Goal: Task Accomplishment & Management: Manage account settings

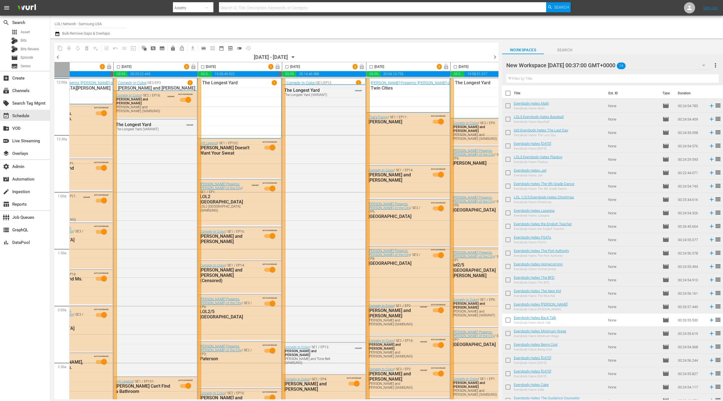
scroll to position [0, 162]
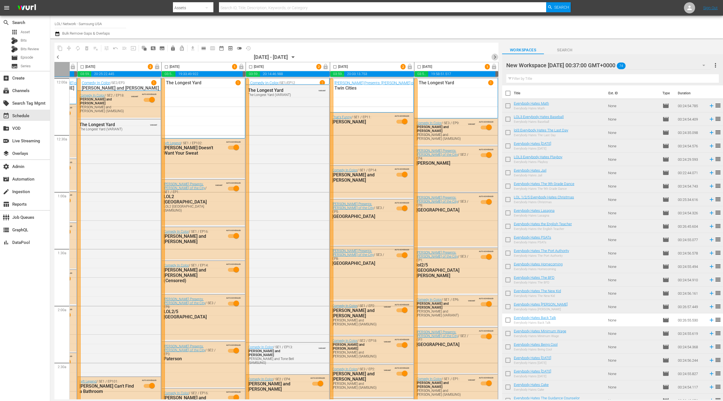
click at [494, 56] on span "chevron_right" at bounding box center [494, 57] width 7 height 7
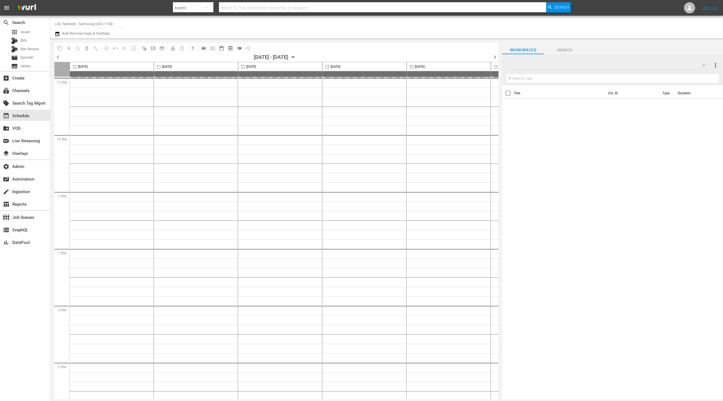
type input "LOL! Network - Samsung USA (1178)"
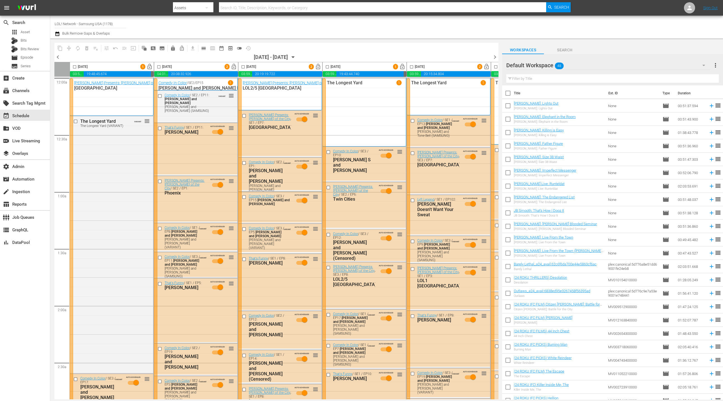
click at [234, 68] on span "lock_open" at bounding box center [234, 67] width 6 height 6
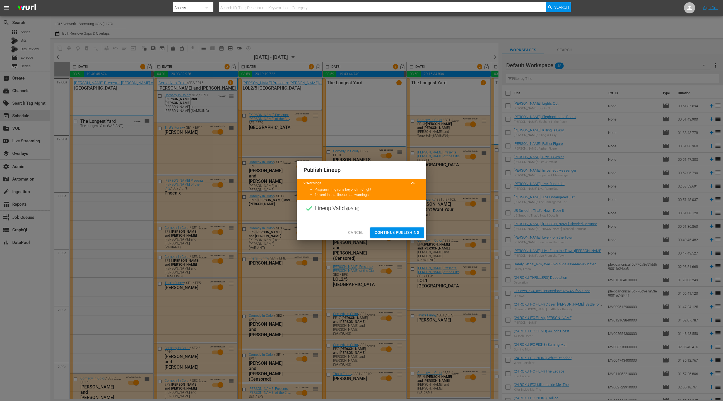
click at [397, 233] on span "Continue Publishing" at bounding box center [396, 232] width 45 height 7
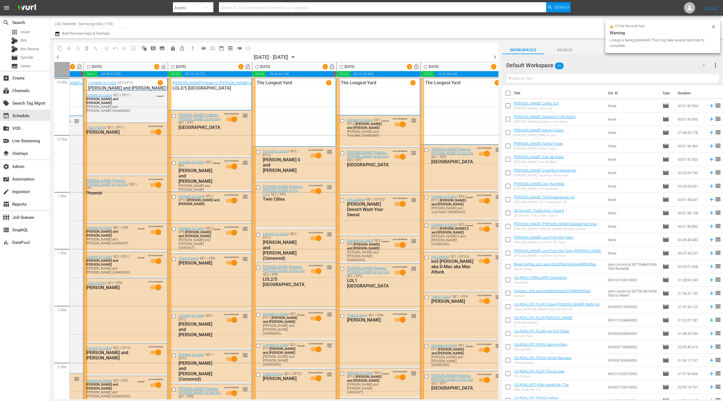
scroll to position [0, 87]
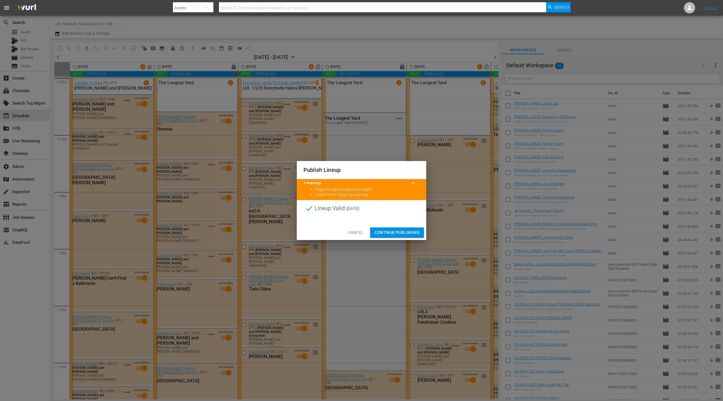
click at [382, 231] on span "Continue Publishing" at bounding box center [396, 232] width 45 height 7
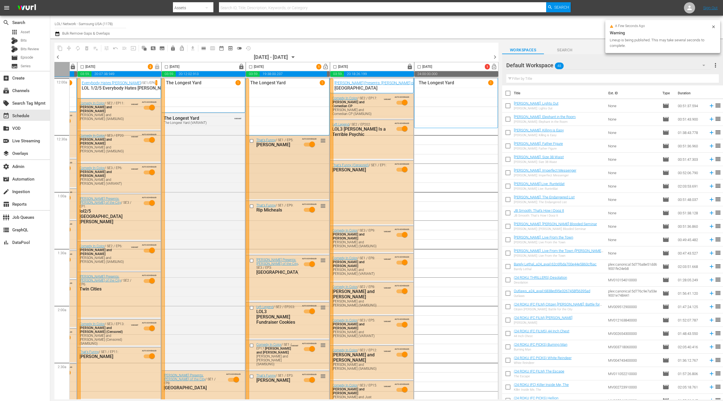
scroll to position [0, 162]
click at [323, 64] on span "lock_open" at bounding box center [325, 67] width 6 height 6
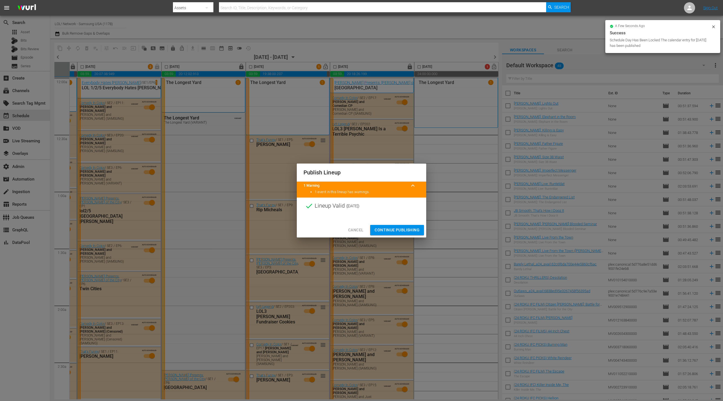
click at [393, 229] on span "Continue Publishing" at bounding box center [396, 229] width 45 height 7
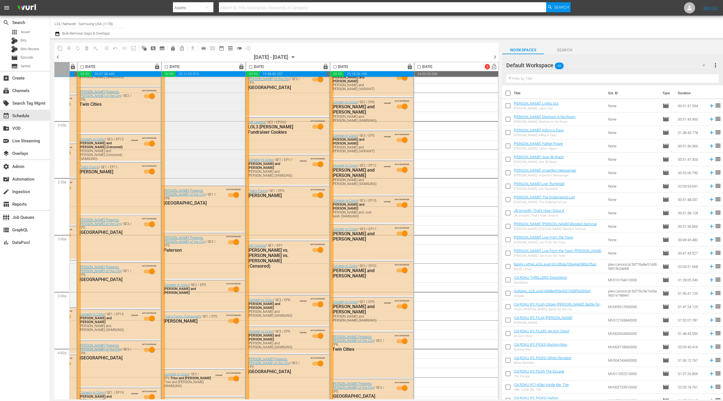
scroll to position [0, 162]
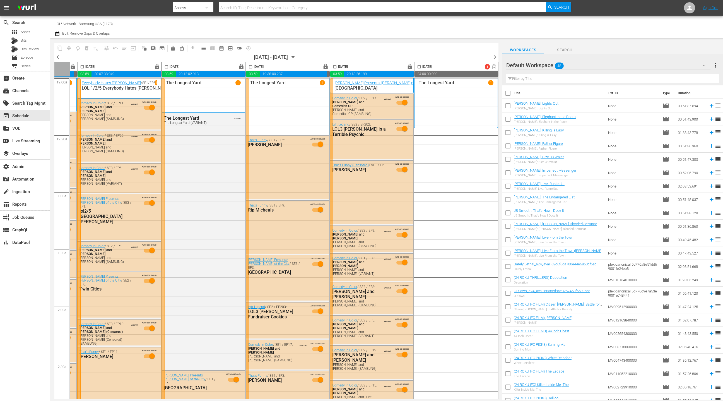
click at [57, 33] on icon "button" at bounding box center [57, 33] width 5 height 7
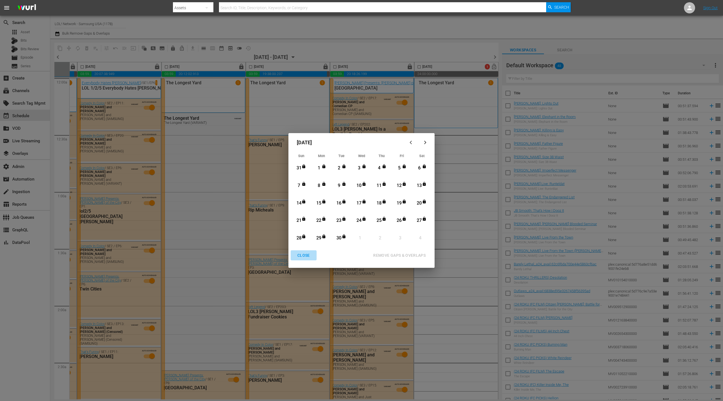
click at [306, 255] on div "CLOSE" at bounding box center [303, 255] width 21 height 7
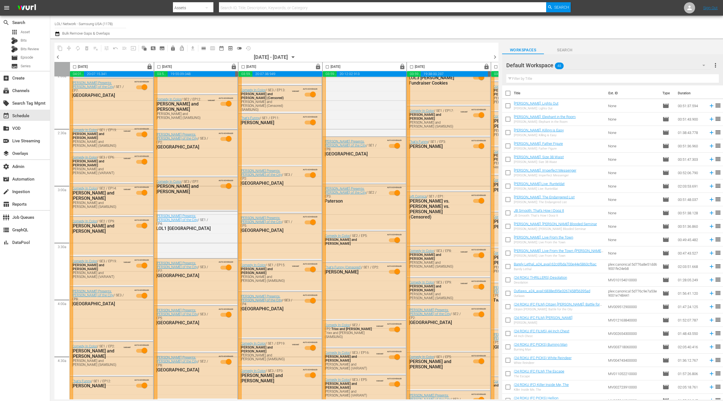
scroll to position [267, 0]
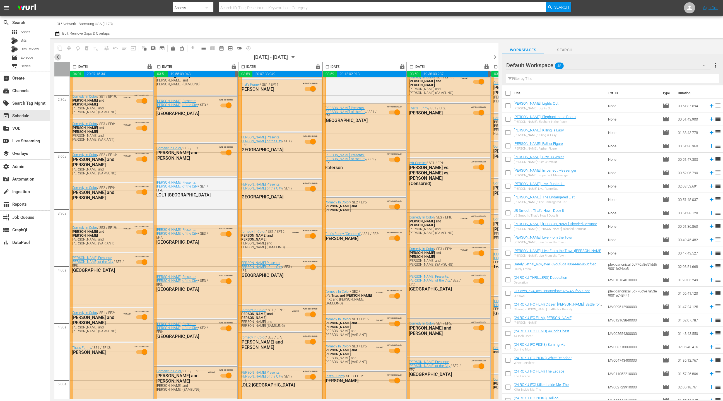
click at [56, 57] on span "chevron_left" at bounding box center [57, 57] width 7 height 7
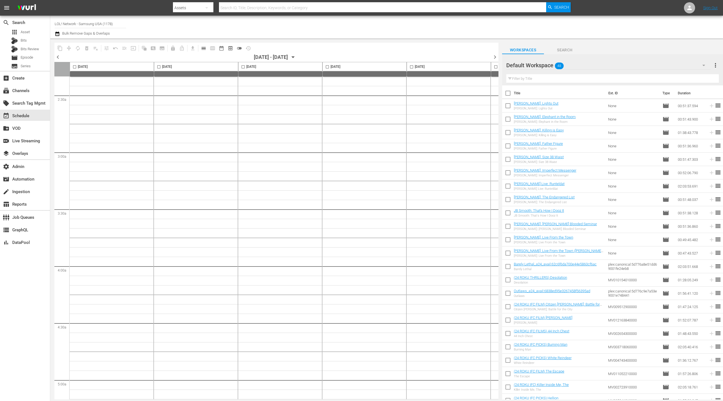
scroll to position [2411, 0]
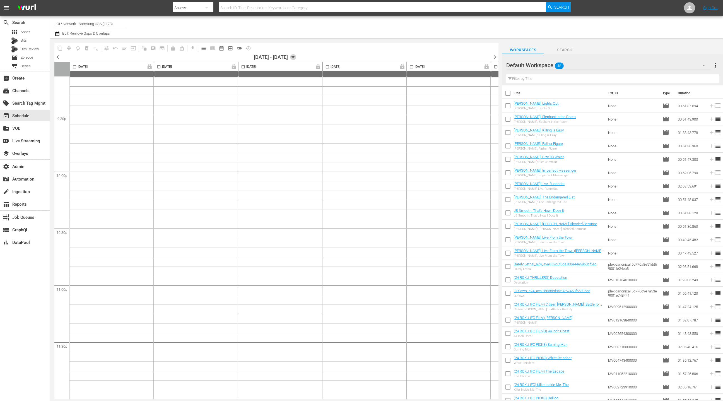
click at [296, 57] on icon "button" at bounding box center [293, 57] width 6 height 6
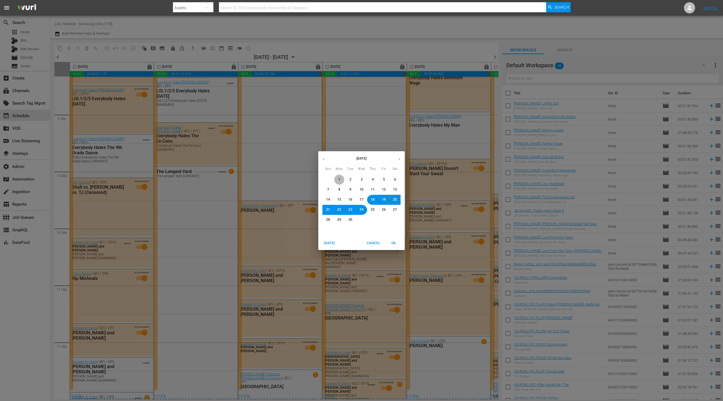
click at [337, 180] on span "1" at bounding box center [338, 179] width 3 height 5
click at [396, 242] on span "OK" at bounding box center [393, 243] width 13 height 6
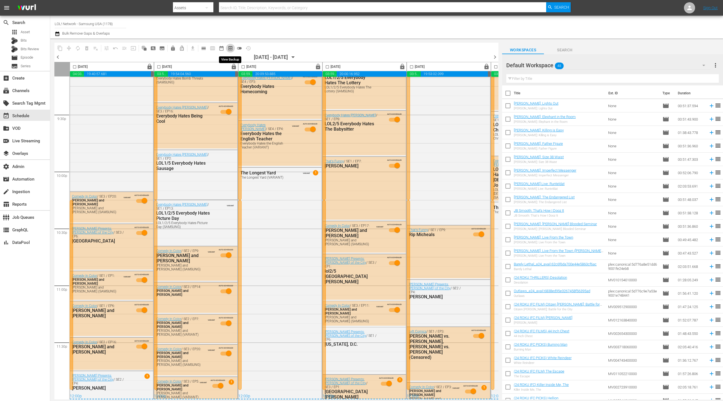
click at [229, 48] on span "preview_outlined" at bounding box center [231, 48] width 6 height 6
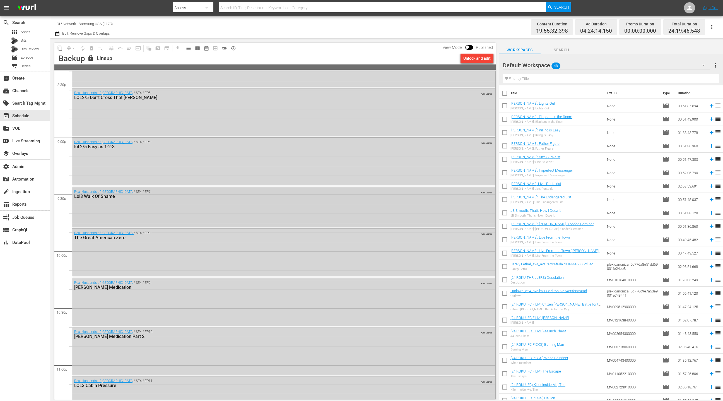
scroll to position [2439, 0]
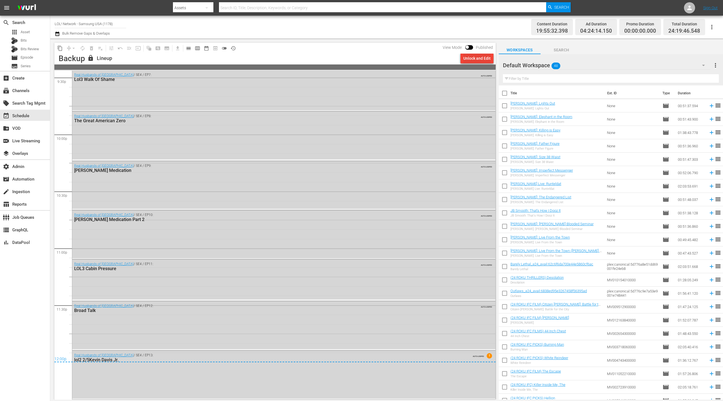
click at [477, 59] on div "Unlock and Edit" at bounding box center [476, 58] width 27 height 10
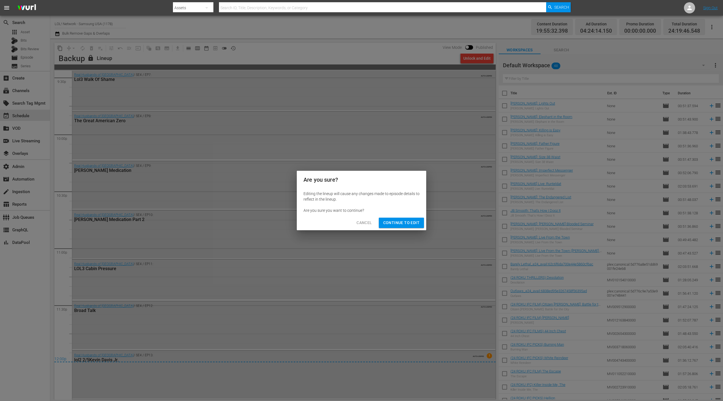
click at [392, 224] on span "Continue to Edit" at bounding box center [401, 222] width 36 height 7
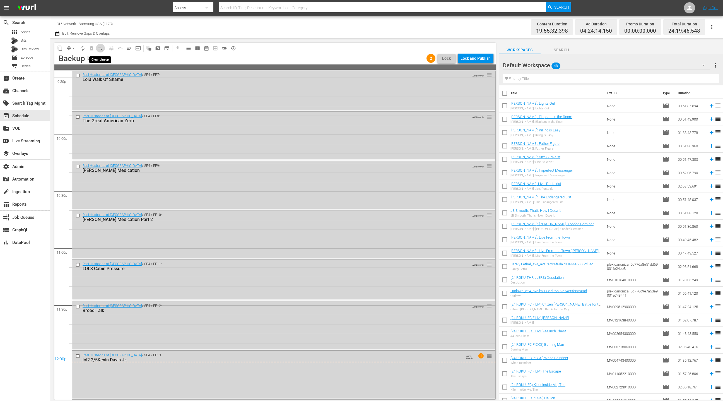
click at [103, 51] on span "playlist_remove_outlined" at bounding box center [101, 48] width 6 height 6
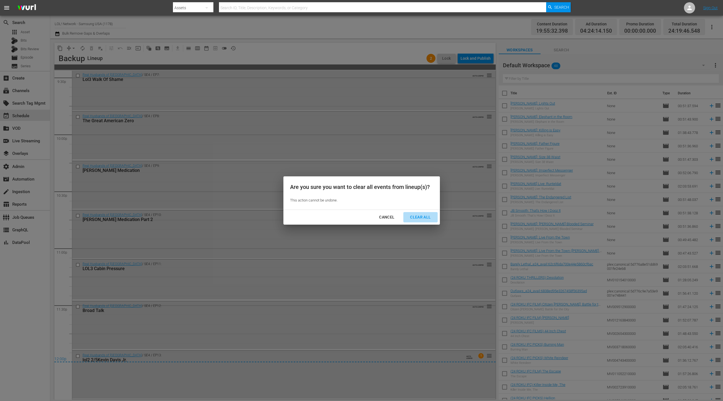
drag, startPoint x: 416, startPoint y: 216, endPoint x: 415, endPoint y: 213, distance: 2.9
click at [417, 214] on div "Clear All" at bounding box center [420, 217] width 30 height 7
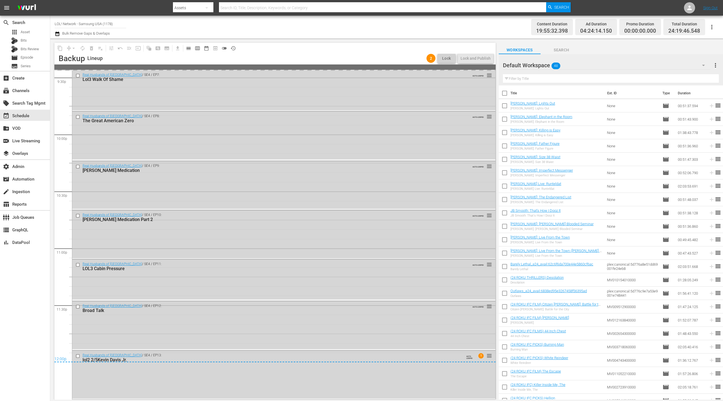
click at [668, 66] on div "Default Workspace 48" at bounding box center [606, 65] width 207 height 16
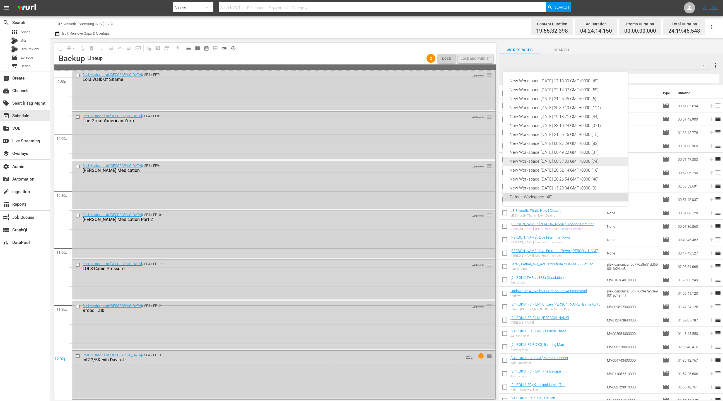
click at [570, 161] on div "New Workspace Fri May 16 2025 00:37:00 GMT+0000 (74)" at bounding box center [565, 161] width 112 height 9
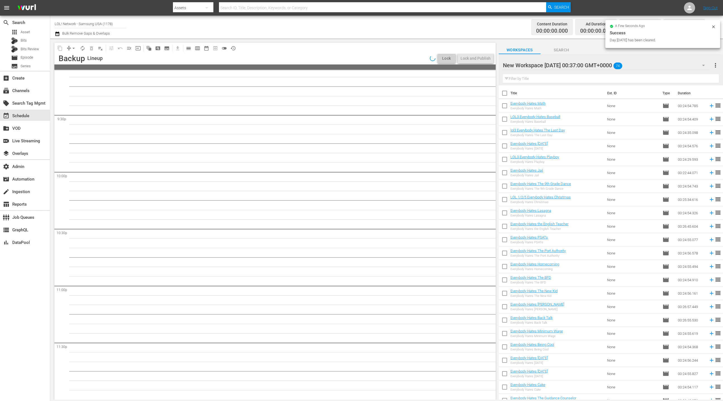
scroll to position [2402, 0]
click at [507, 95] on input "checkbox" at bounding box center [505, 94] width 12 height 12
checkbox input "true"
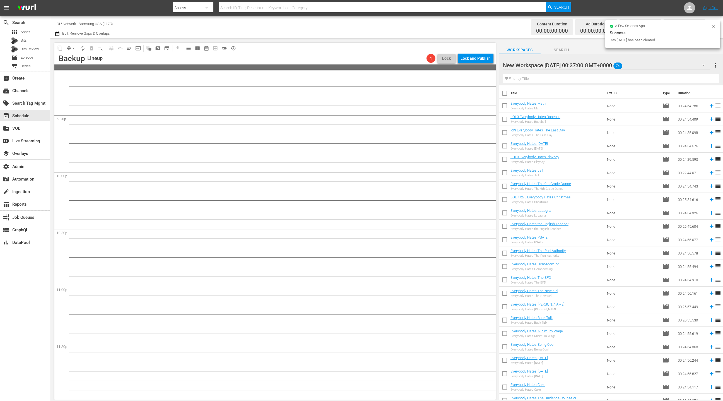
checkbox input "true"
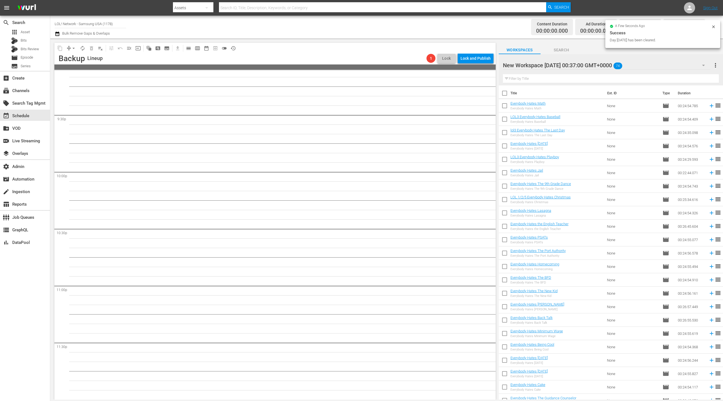
checkbox input "true"
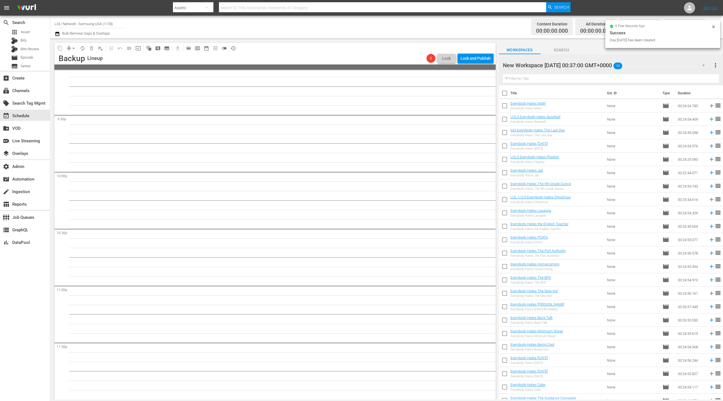
checkbox input "true"
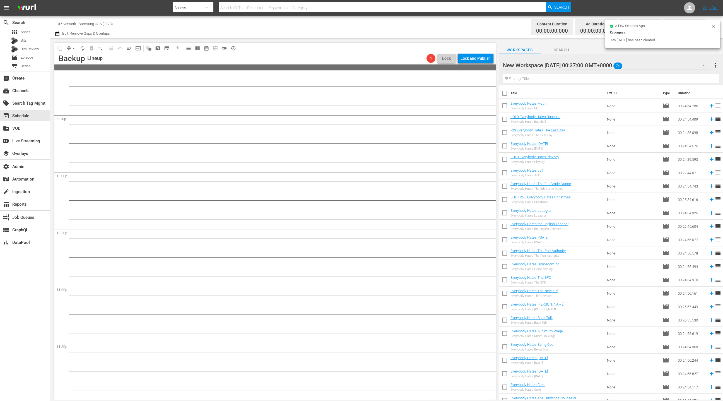
checkbox input "true"
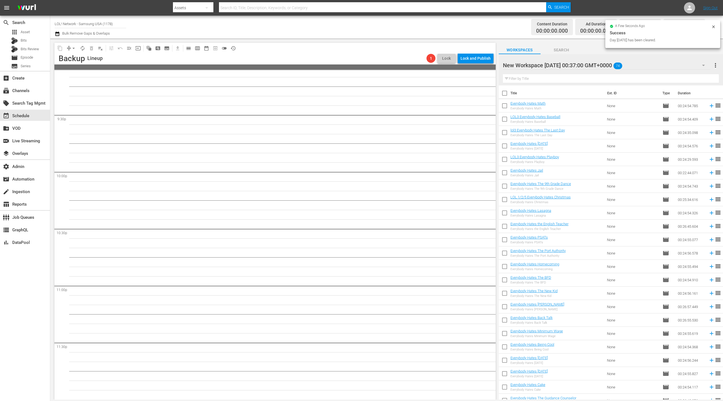
checkbox input "true"
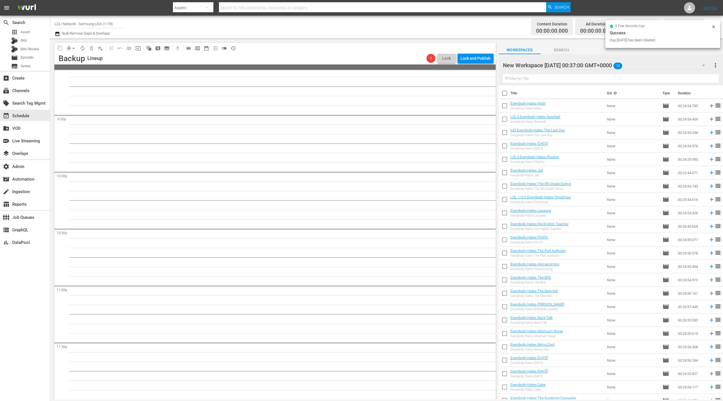
checkbox input "true"
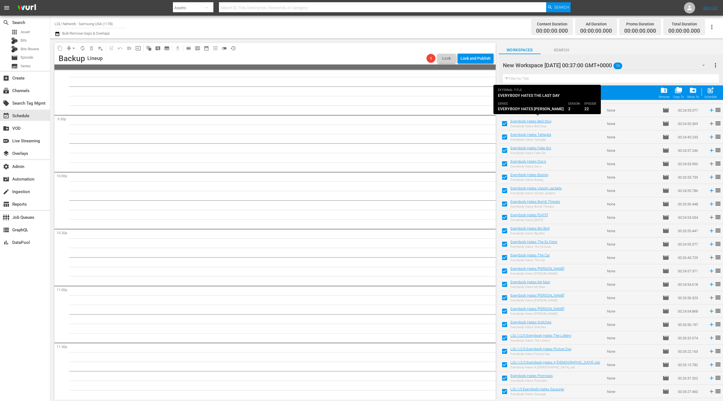
scroll to position [0, 0]
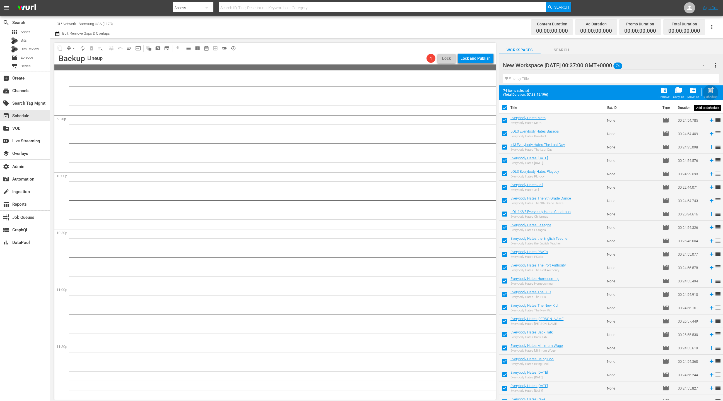
click at [712, 91] on span "post_add" at bounding box center [711, 90] width 8 height 8
checkbox input "false"
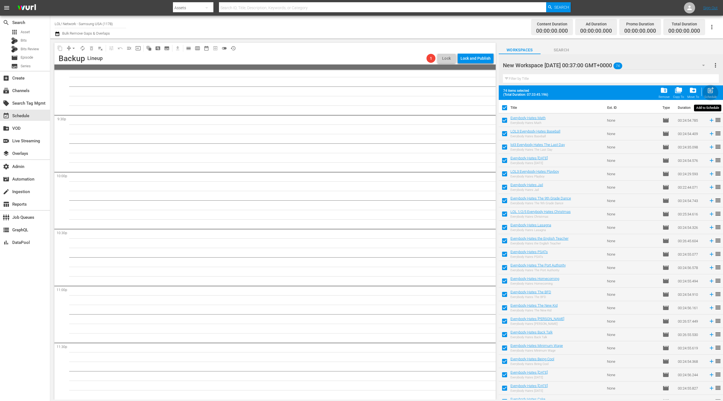
checkbox input "false"
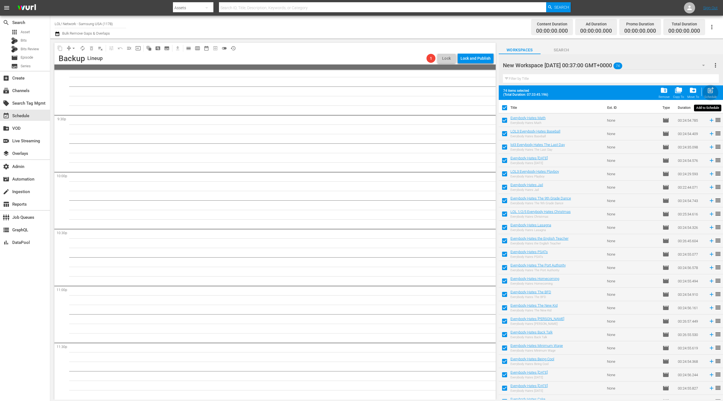
checkbox input "false"
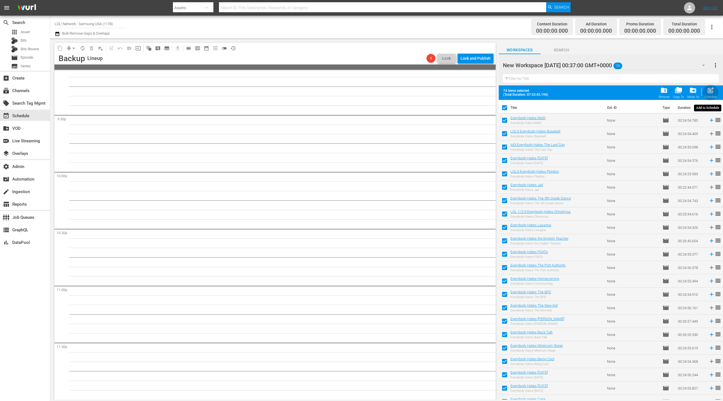
checkbox input "false"
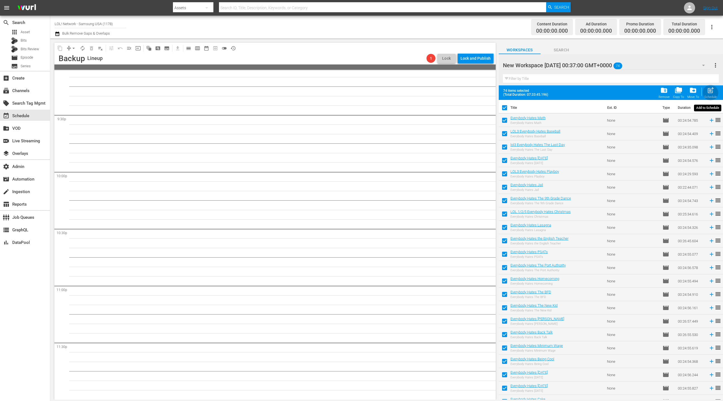
checkbox input "false"
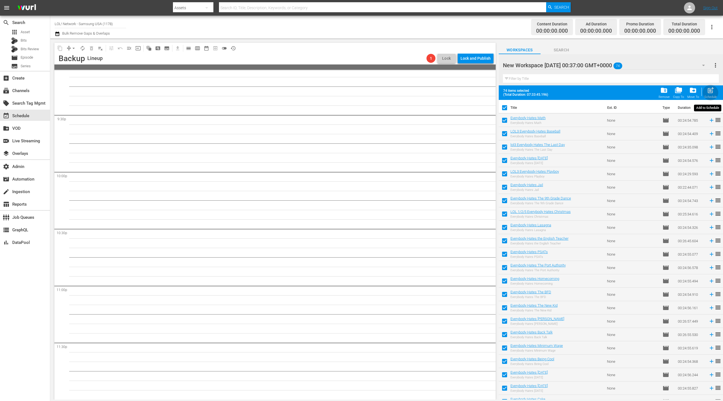
checkbox input "false"
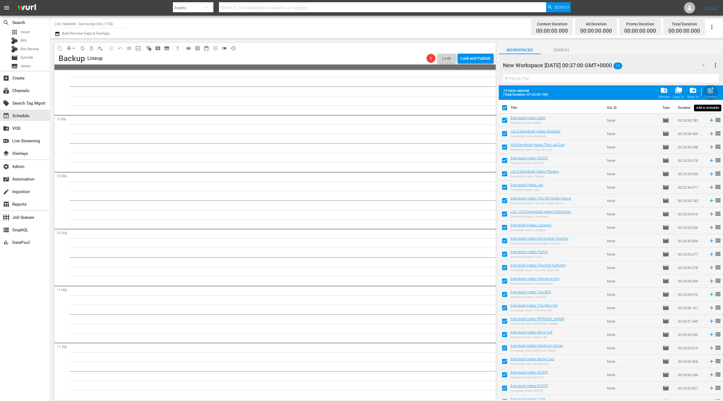
checkbox input "false"
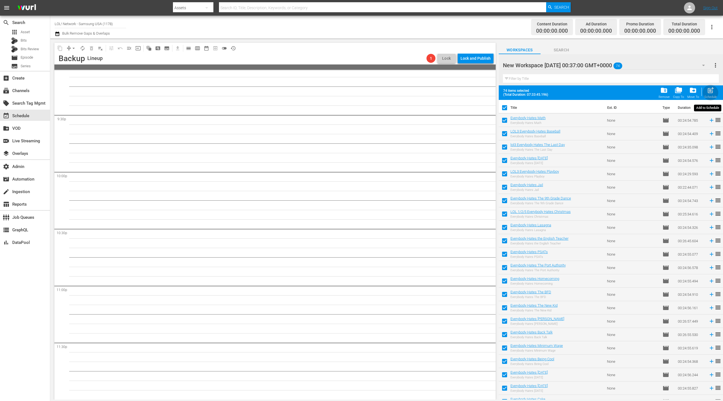
checkbox input "false"
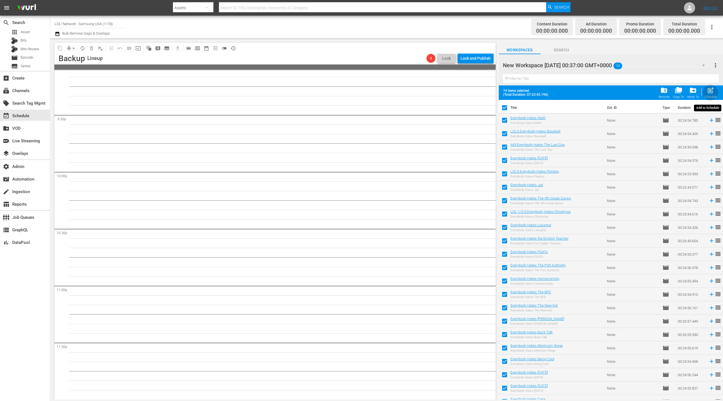
checkbox input "false"
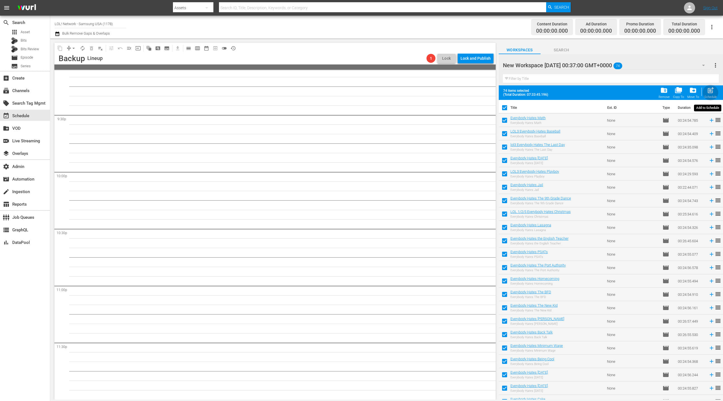
checkbox input "false"
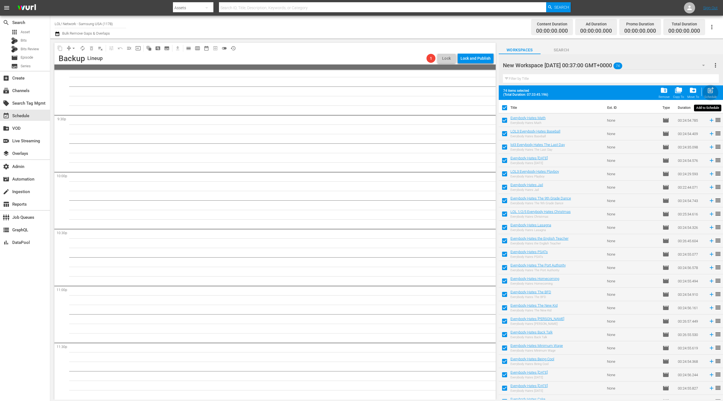
checkbox input "false"
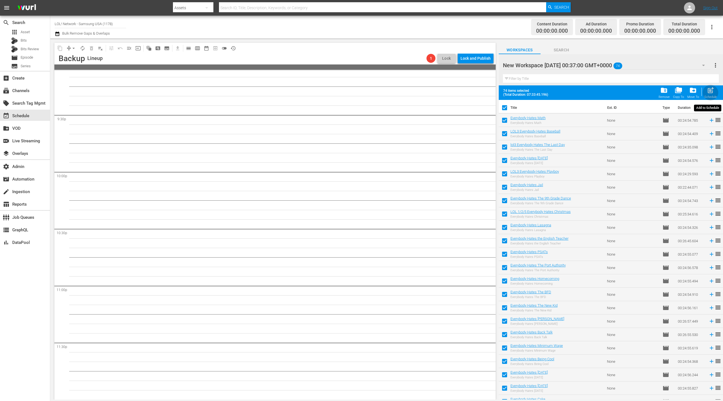
checkbox input "false"
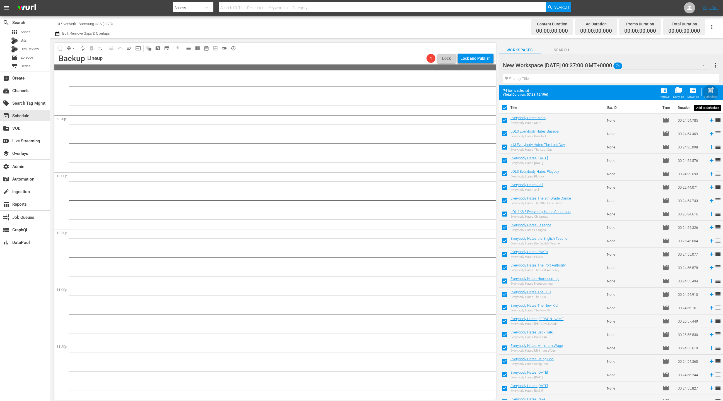
checkbox input "false"
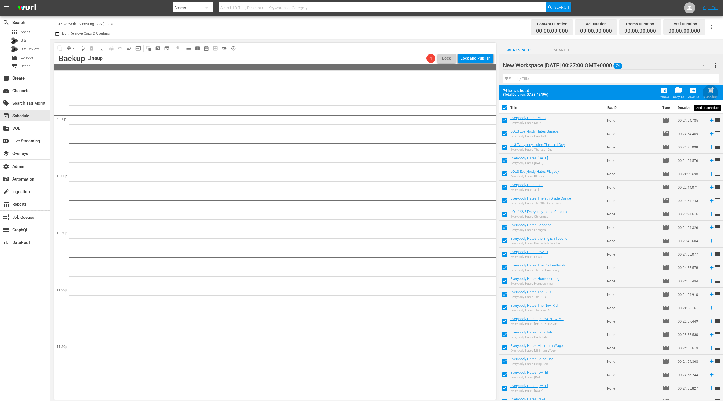
checkbox input "false"
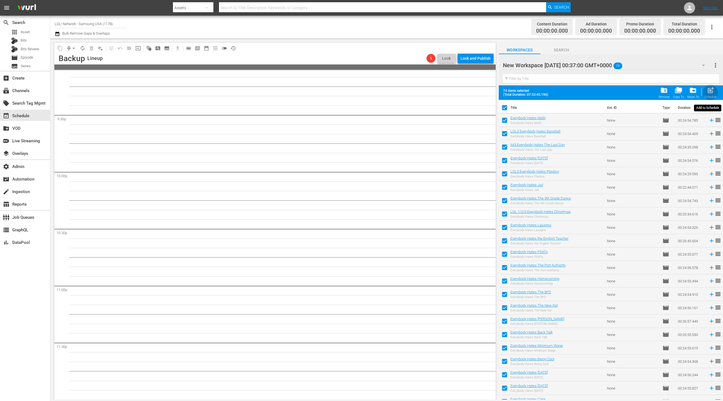
checkbox input "false"
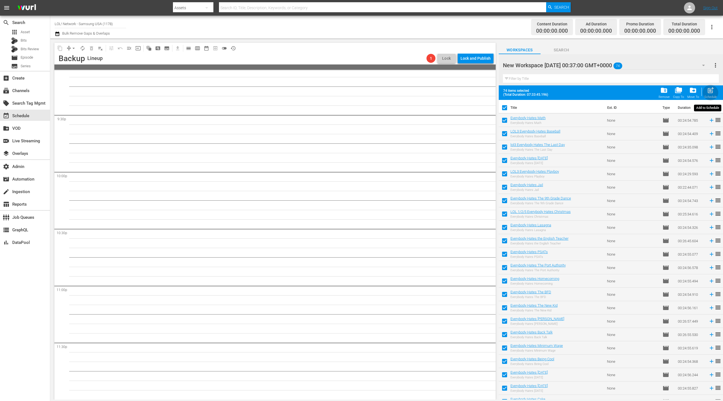
checkbox input "false"
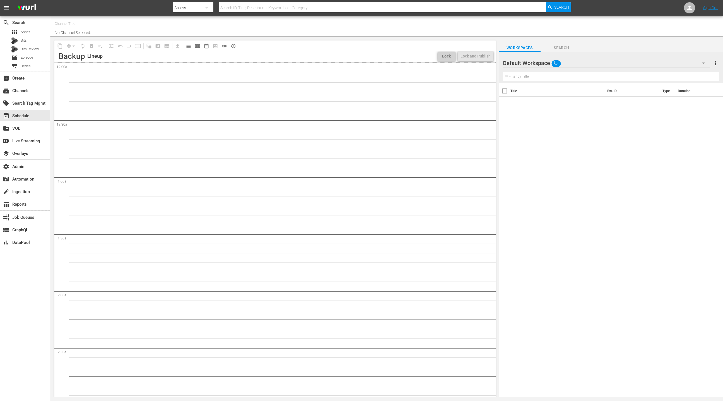
type input "LOL! Network - Samsung USA (1178)"
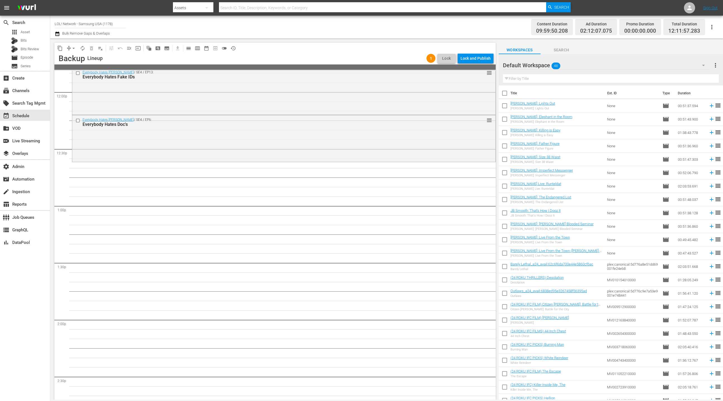
scroll to position [1249, 0]
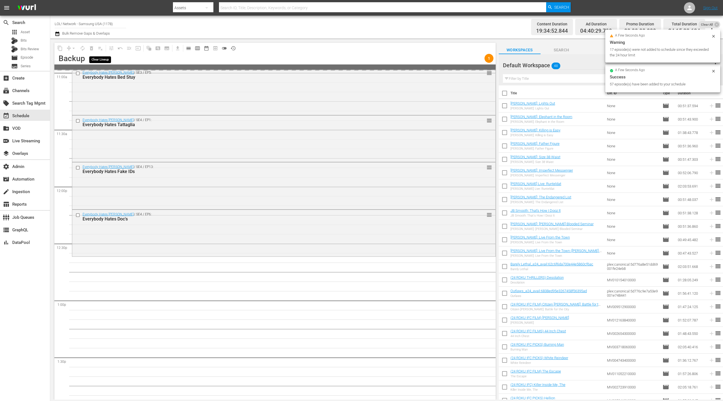
drag, startPoint x: 101, startPoint y: 49, endPoint x: 123, endPoint y: 56, distance: 22.8
click at [101, 49] on span "playlist_remove_outlined" at bounding box center [100, 48] width 9 height 9
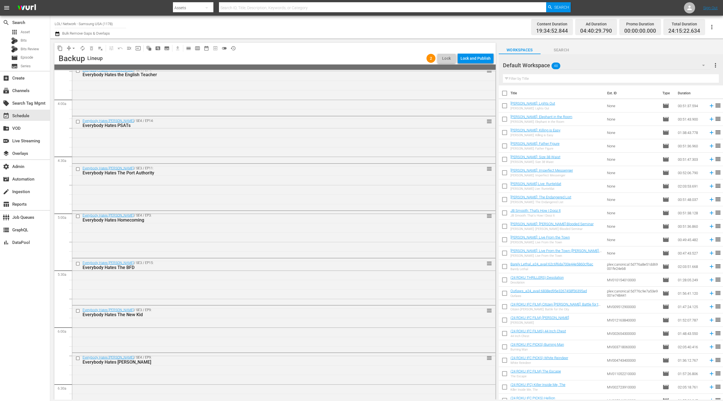
scroll to position [0, 0]
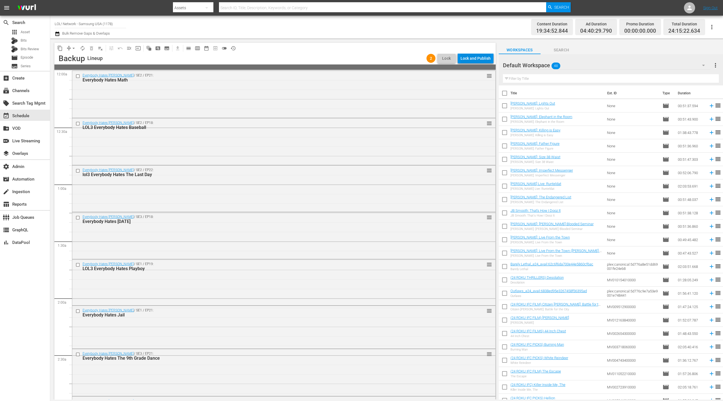
click at [473, 57] on div "Lock and Publish" at bounding box center [475, 58] width 30 height 10
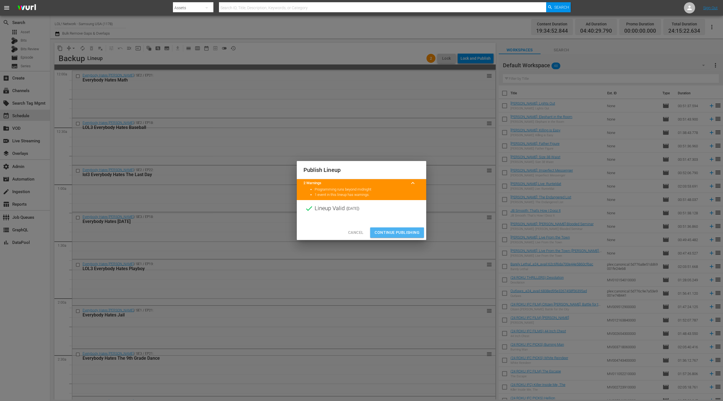
click at [394, 231] on span "Continue Publishing" at bounding box center [396, 232] width 45 height 7
